Goal: Obtain resource: Obtain resource

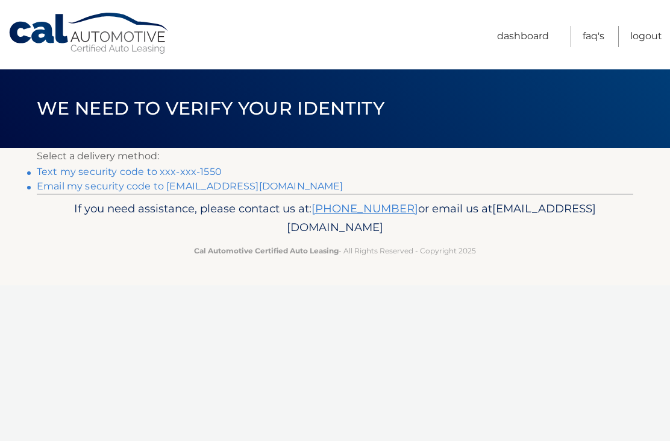
click at [174, 170] on link "Text my security code to xxx-xxx-1550" at bounding box center [129, 171] width 185 height 11
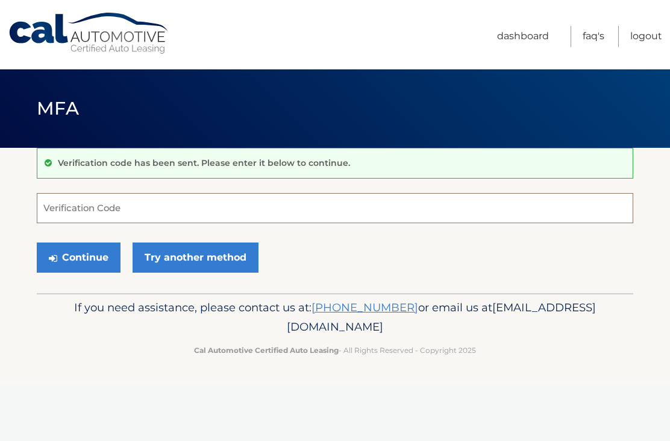
click at [180, 216] on input "Verification Code" at bounding box center [335, 208] width 597 height 30
type input "887673"
click at [84, 251] on button "Continue" at bounding box center [79, 257] width 84 height 30
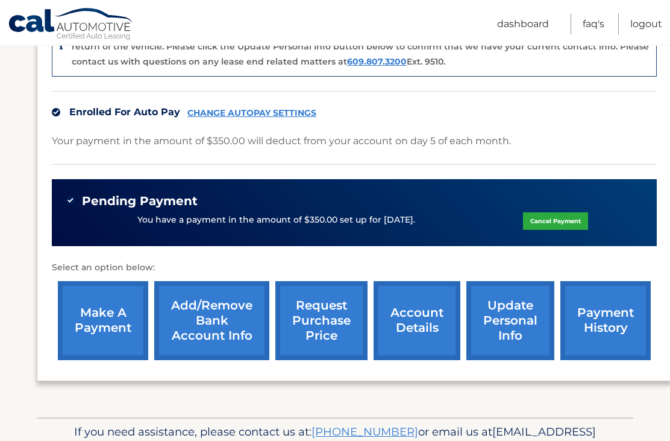
scroll to position [333, 0]
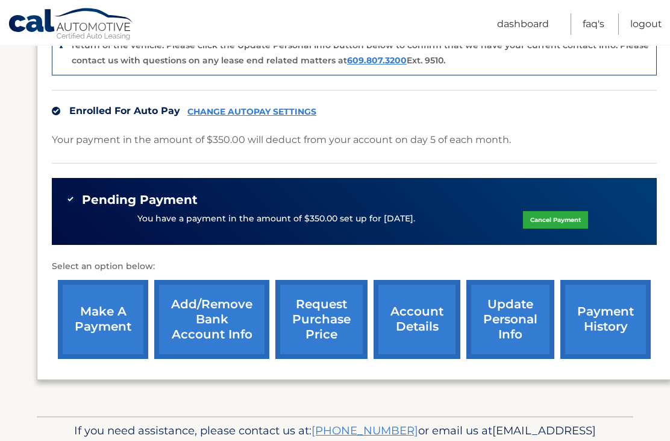
click at [336, 304] on link "request purchase price" at bounding box center [322, 319] width 92 height 79
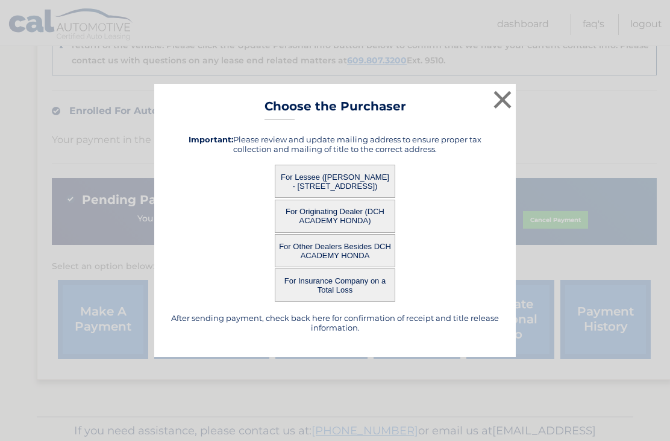
click at [350, 194] on button "For Lessee (ANDREW GRAF III - 34 Notus Ave, , Staten Island, NY 10312)" at bounding box center [335, 181] width 121 height 33
click at [338, 198] on button "For Lessee (ANDREW GRAF III - 34 Notus Ave, , Staten Island, NY 10312)" at bounding box center [335, 181] width 121 height 33
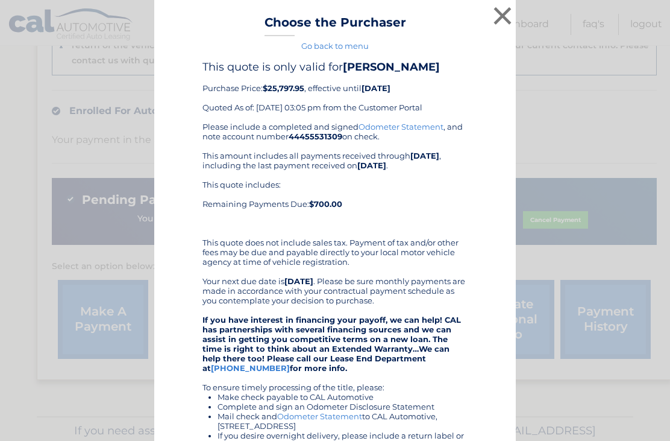
click at [30, 283] on div "× Choose the Purchaser Go back to menu After sending payment, check back here f…" at bounding box center [335, 326] width 661 height 652
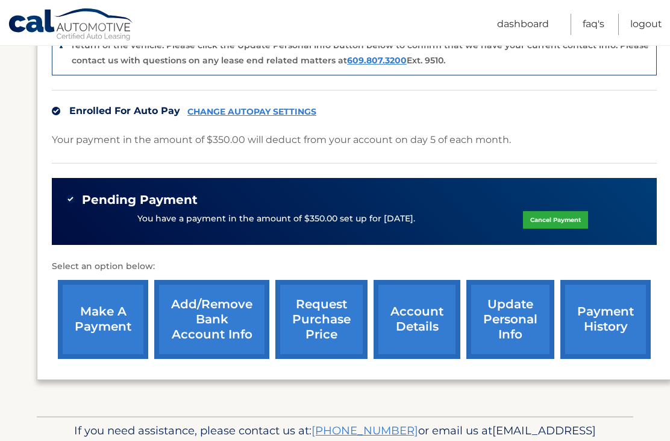
click at [344, 309] on link "request purchase price" at bounding box center [322, 319] width 92 height 79
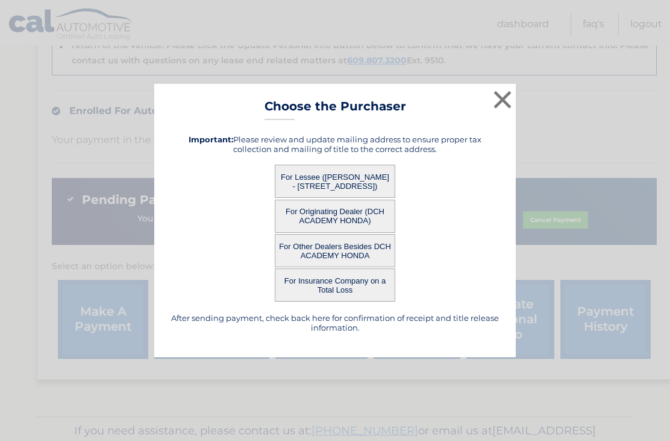
click at [367, 198] on button "For Lessee (ANDREW GRAF III - 34 Notus Ave, , Staten Island, NY 10312)" at bounding box center [335, 181] width 121 height 33
click at [356, 198] on button "For Lessee (ANDREW GRAF III - 34 Notus Ave, , Staten Island, NY 10312)" at bounding box center [335, 181] width 121 height 33
click at [347, 198] on button "For Lessee (ANDREW GRAF III - 34 Notus Ave, , Staten Island, NY 10312)" at bounding box center [335, 181] width 121 height 33
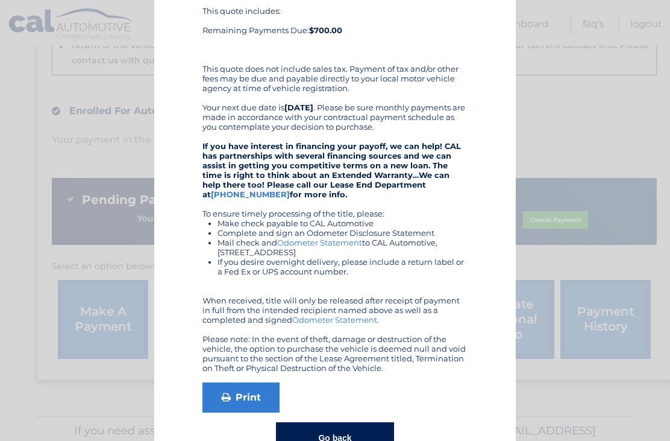
scroll to position [173, 0]
click at [250, 400] on link "Print" at bounding box center [241, 398] width 77 height 30
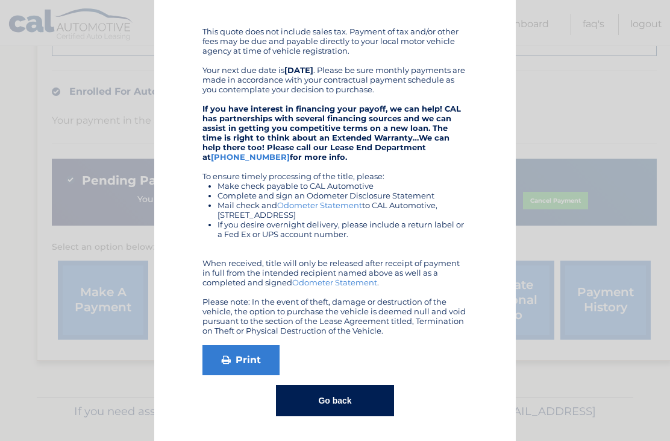
scroll to position [212, 0]
click at [330, 402] on button "Go back" at bounding box center [335, 400] width 118 height 31
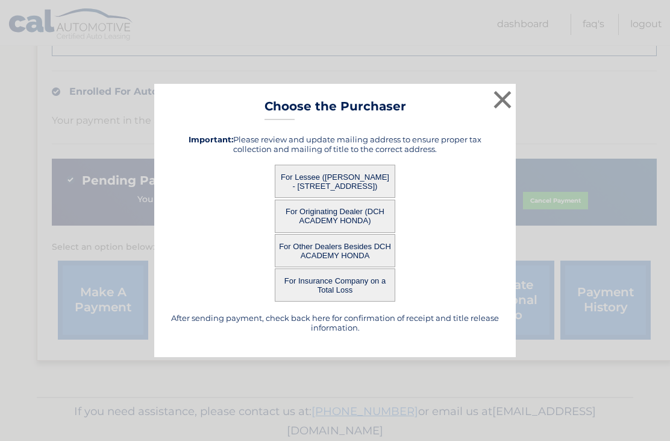
click at [508, 96] on button "×" at bounding box center [503, 99] width 24 height 24
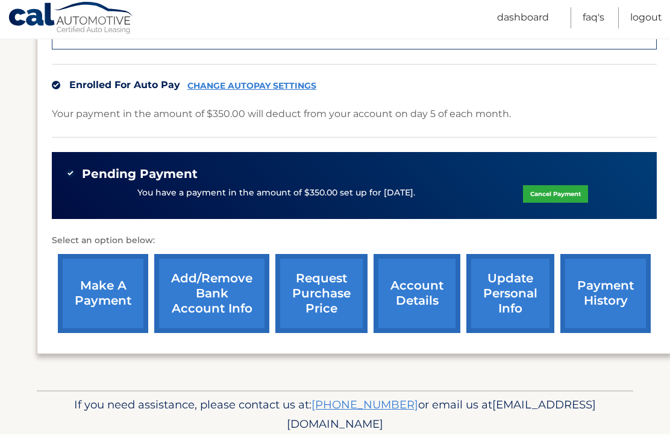
scroll to position [357, 0]
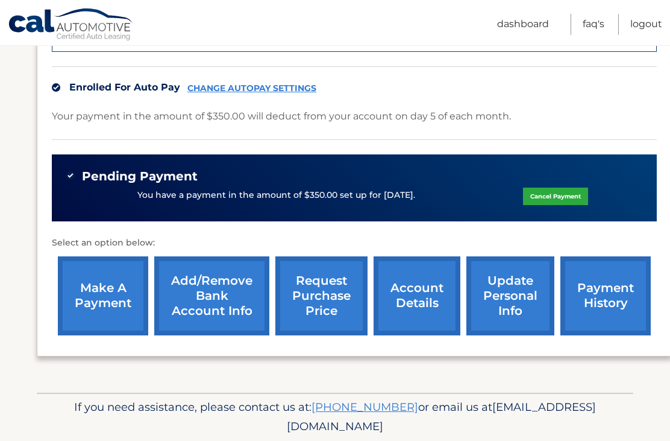
click at [99, 403] on p "If you need assistance, please contact us at: 609-807-3200 or email us at Custo…" at bounding box center [335, 416] width 581 height 39
click at [86, 368] on div "my vehicles Add a new lease lease account #44455531309 vehicle 2022 Honda CR-V …" at bounding box center [354, 92] width 635 height 602
click at [648, 14] on link "Logout" at bounding box center [647, 24] width 32 height 21
